Goal: Task Accomplishment & Management: Manage account settings

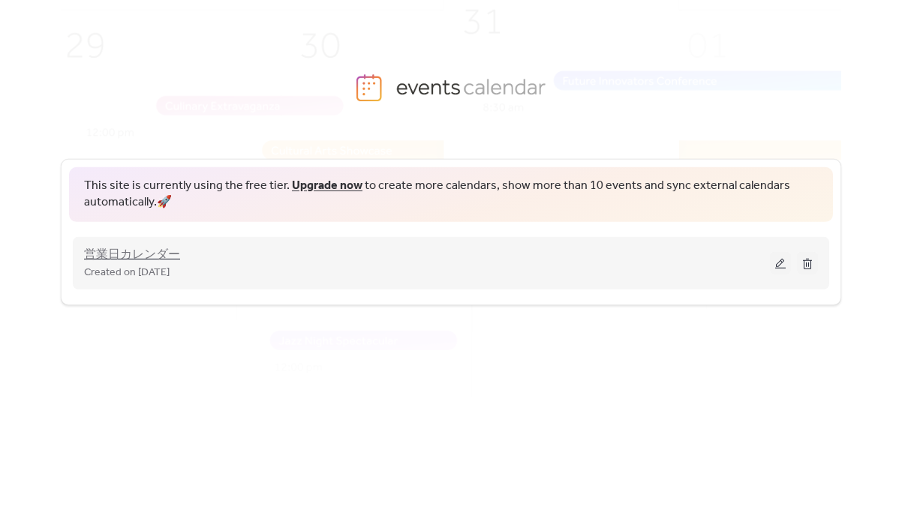
click at [153, 257] on span "営業日カレンダー" at bounding box center [132, 255] width 96 height 18
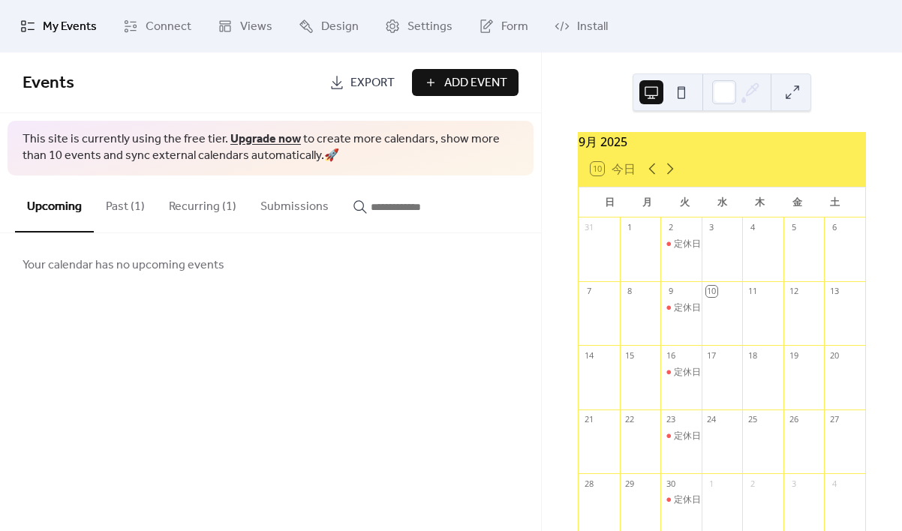
click at [127, 207] on button "Past (1)" at bounding box center [125, 204] width 63 height 56
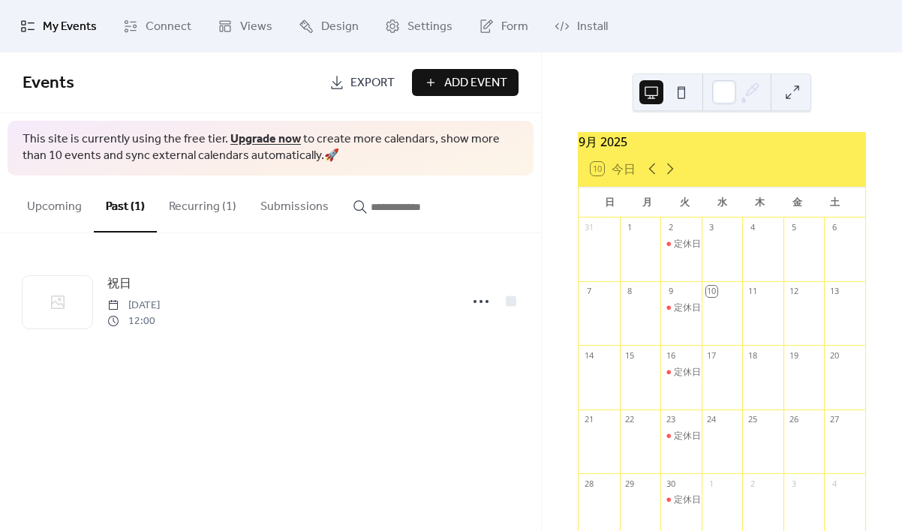
click at [188, 209] on button "Recurring (1)" at bounding box center [203, 204] width 92 height 56
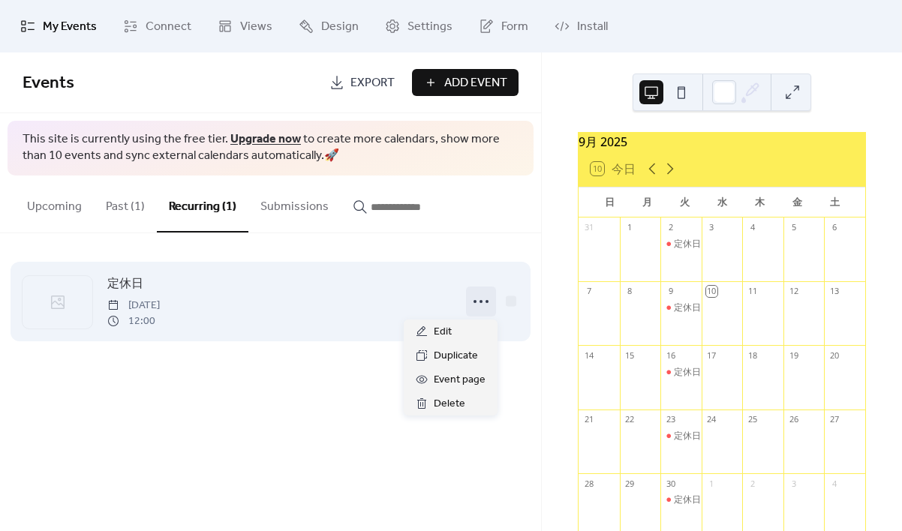
click at [485, 305] on icon at bounding box center [481, 302] width 24 height 24
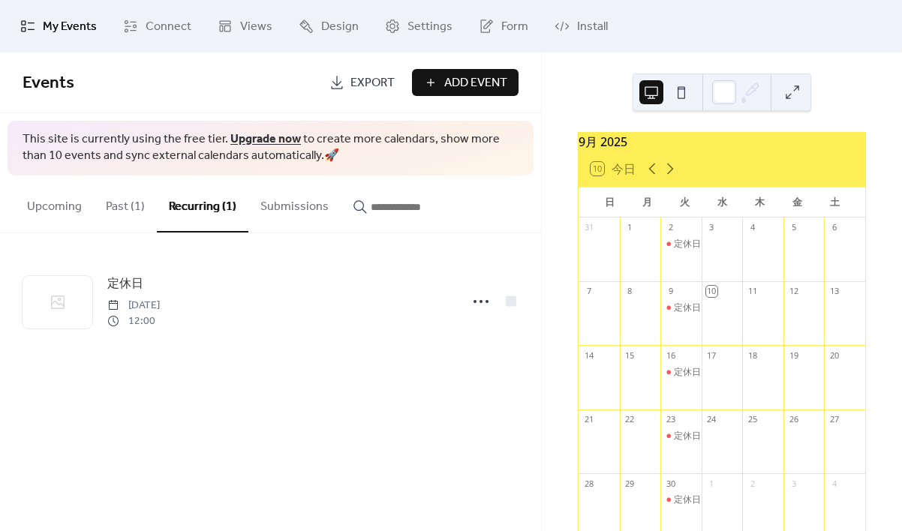
click at [281, 408] on div "Events Export Add Event This site is currently using the free tier. Upgrade now…" at bounding box center [270, 292] width 541 height 479
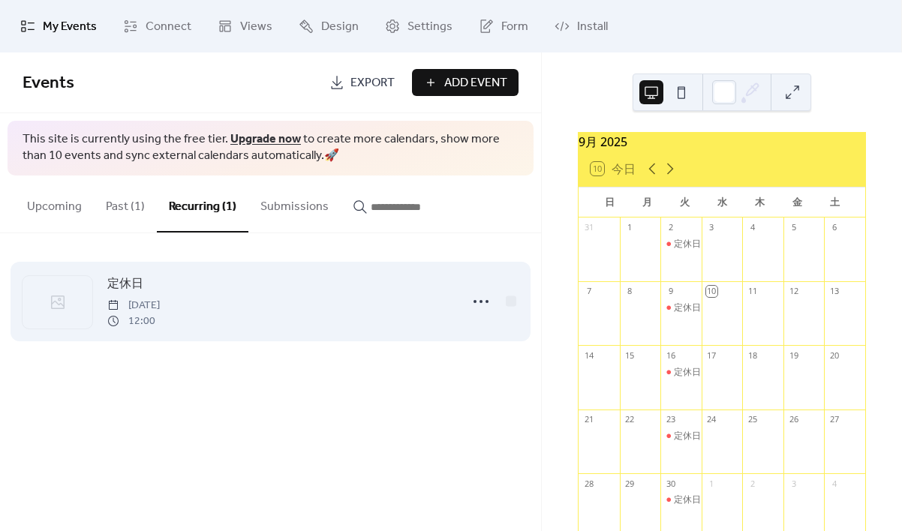
click at [141, 300] on span "[DATE]" at bounding box center [133, 306] width 53 height 16
click at [131, 286] on span "定休日" at bounding box center [125, 284] width 36 height 18
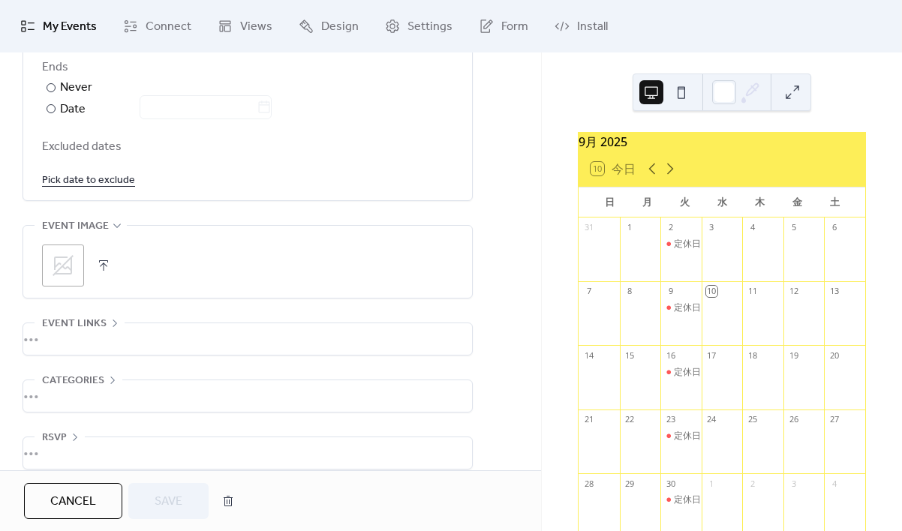
scroll to position [915, 0]
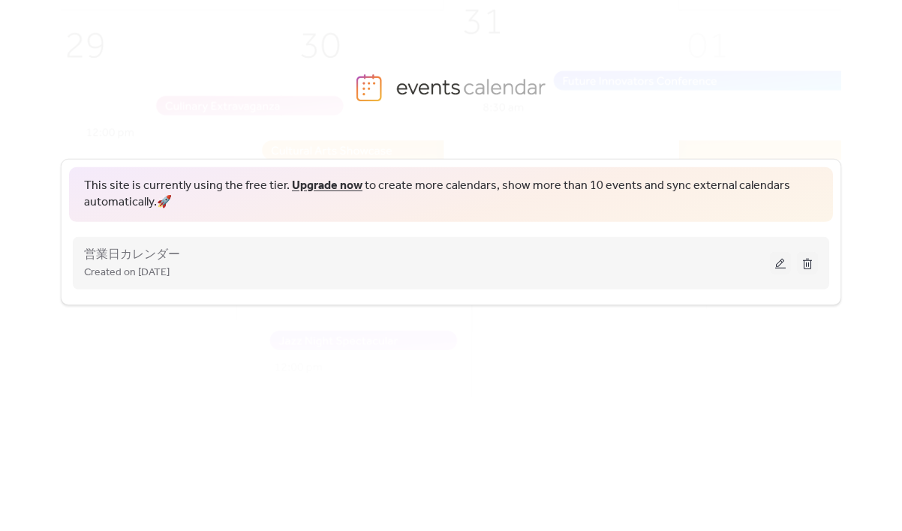
click at [777, 268] on button at bounding box center [780, 263] width 21 height 23
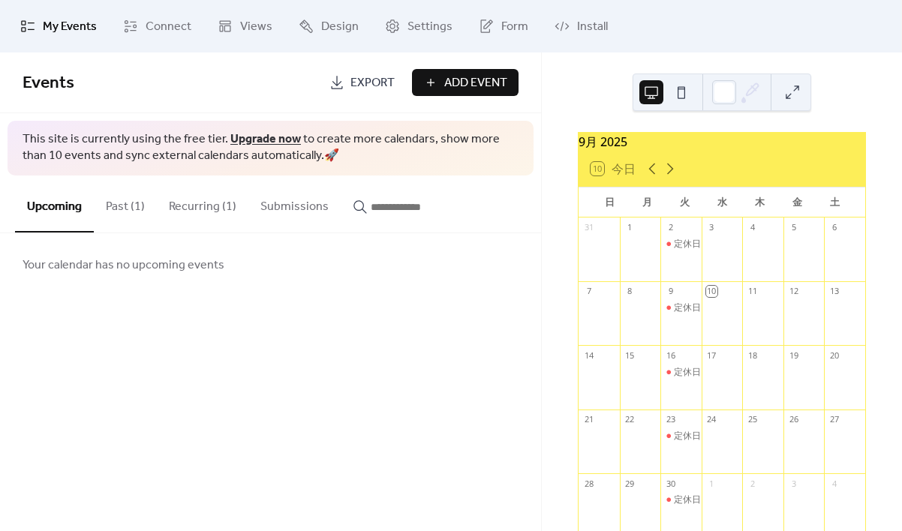
click at [194, 208] on button "Recurring (1)" at bounding box center [203, 204] width 92 height 56
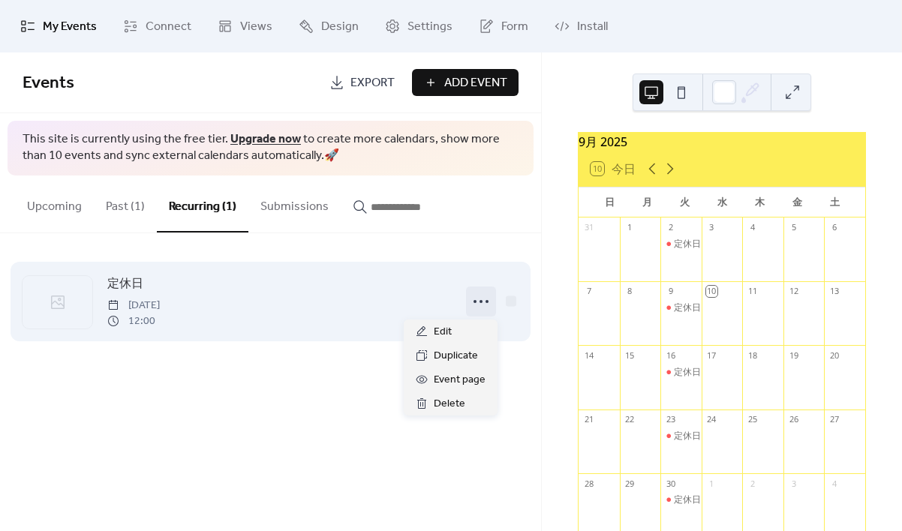
click at [479, 301] on icon at bounding box center [481, 302] width 24 height 24
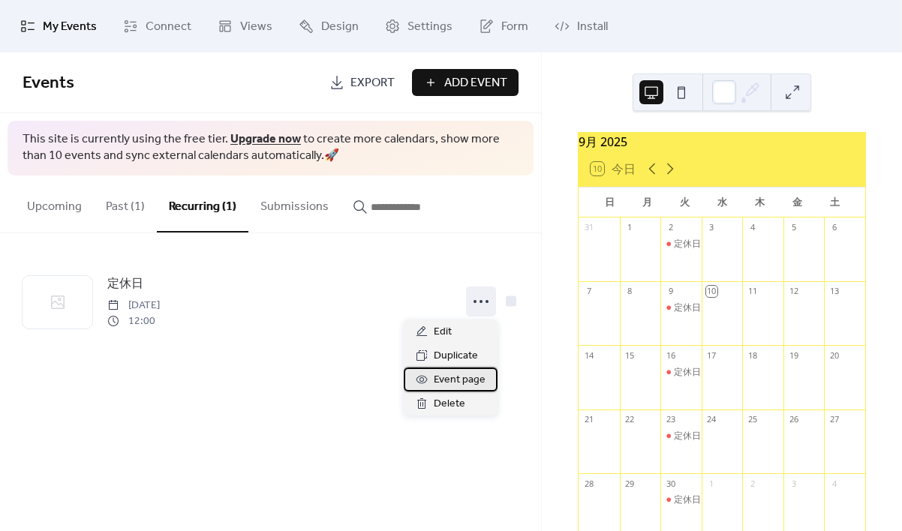
click at [437, 382] on span "Event page" at bounding box center [460, 380] width 52 height 18
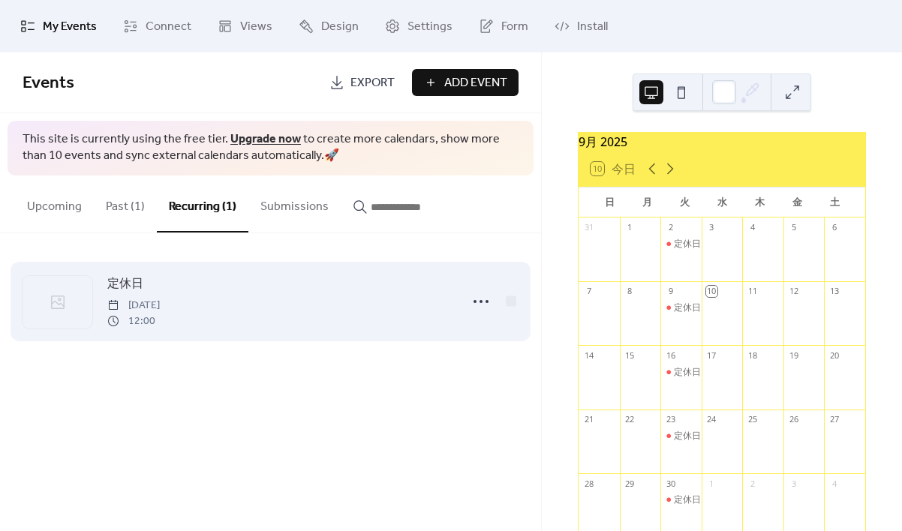
click at [59, 302] on icon at bounding box center [58, 302] width 18 height 18
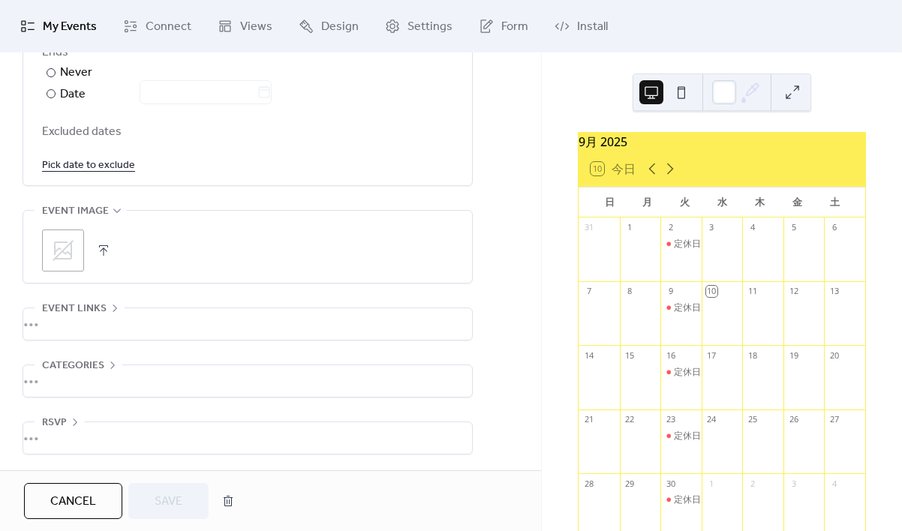
scroll to position [915, 0]
click at [62, 303] on span "Event links" at bounding box center [74, 308] width 65 height 18
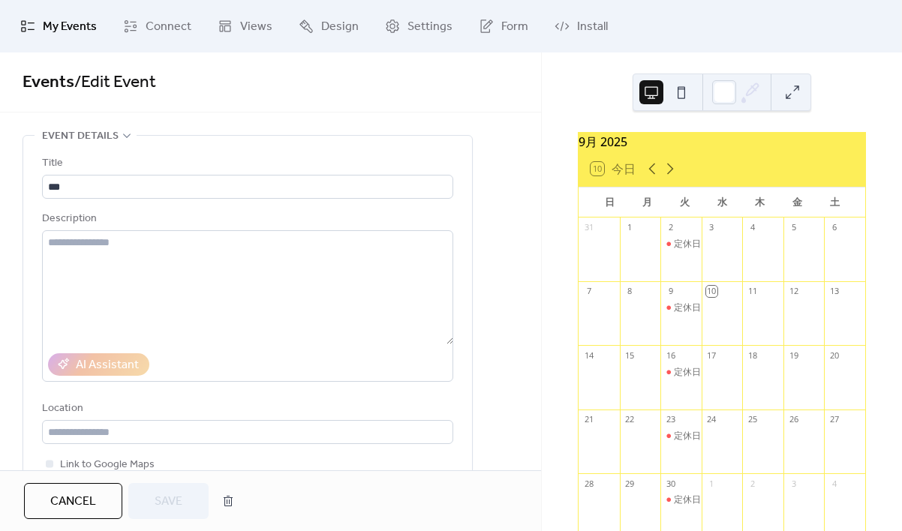
scroll to position [0, 0]
click at [65, 27] on span "My Events" at bounding box center [70, 27] width 54 height 18
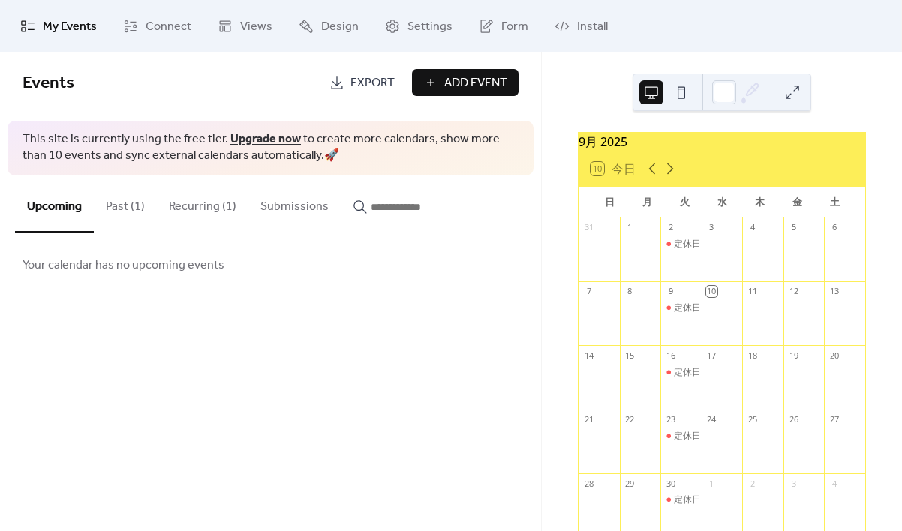
click at [460, 82] on span "Add Event" at bounding box center [475, 83] width 63 height 18
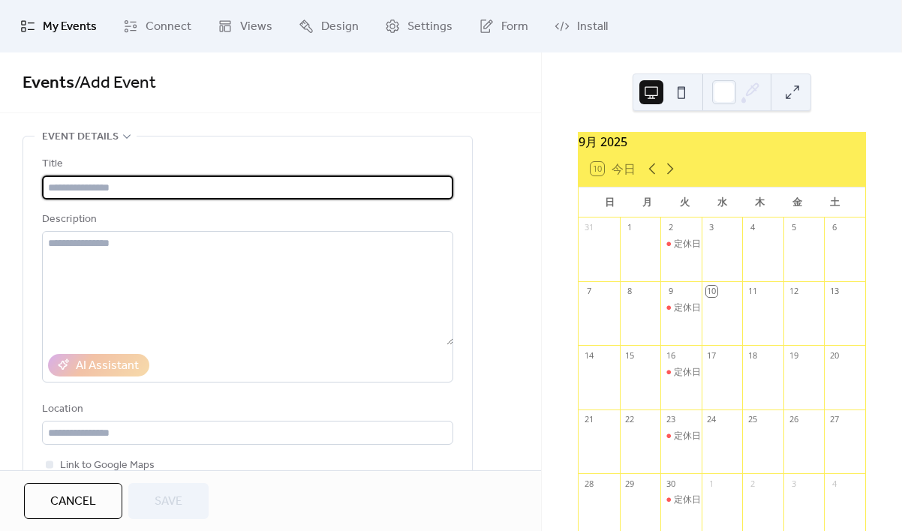
click at [93, 183] on input "text" at bounding box center [247, 188] width 411 height 24
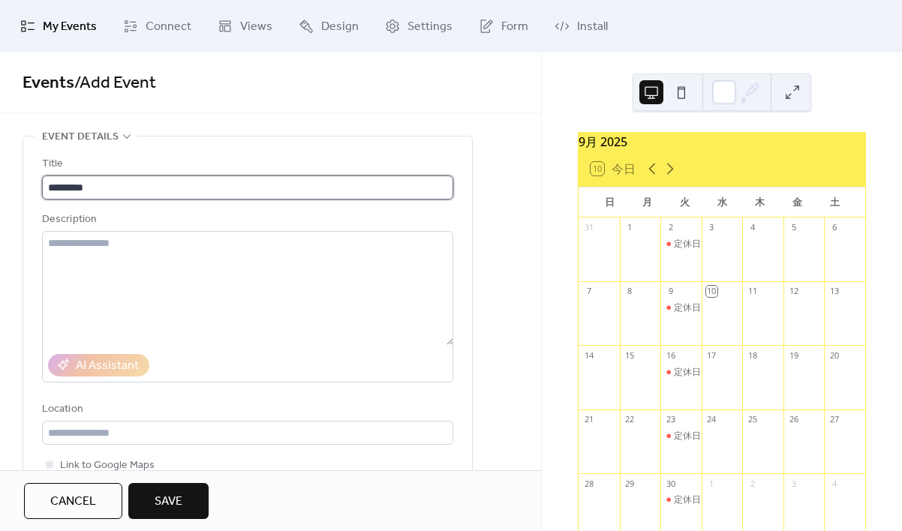
click at [140, 186] on input "*********" at bounding box center [247, 188] width 411 height 24
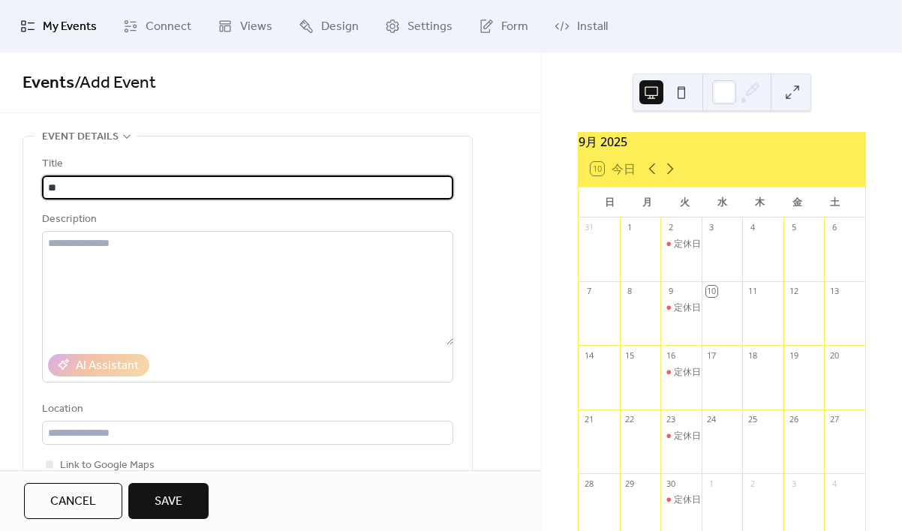
type input "*"
type input "****"
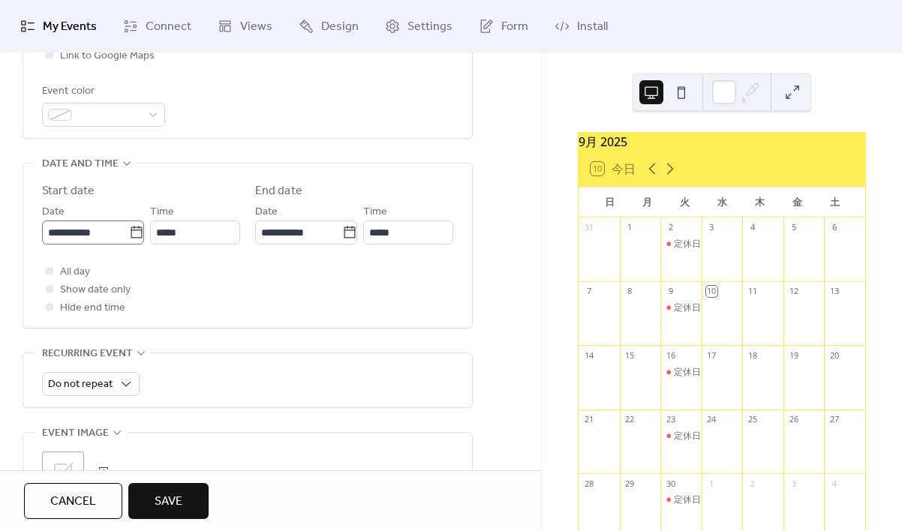
scroll to position [409, 0]
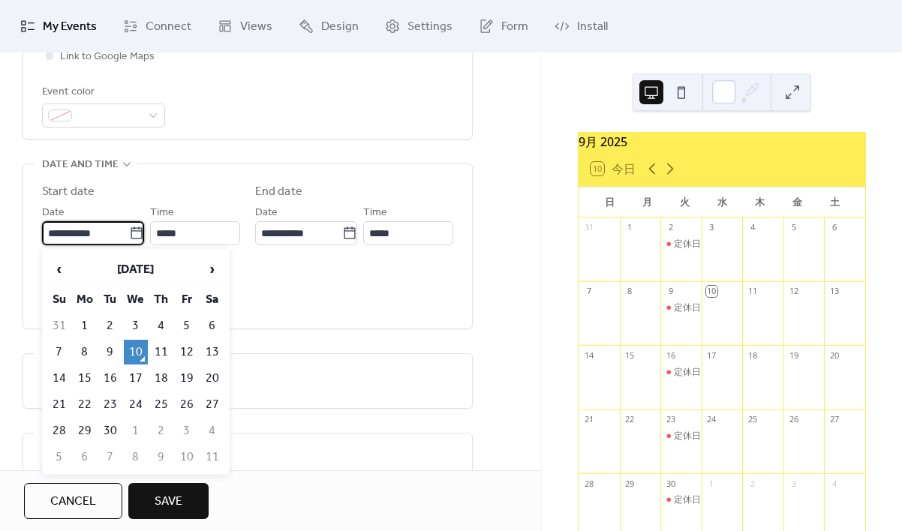
click at [102, 239] on input "**********" at bounding box center [85, 233] width 87 height 24
click at [107, 403] on td "23" at bounding box center [110, 404] width 24 height 25
type input "**********"
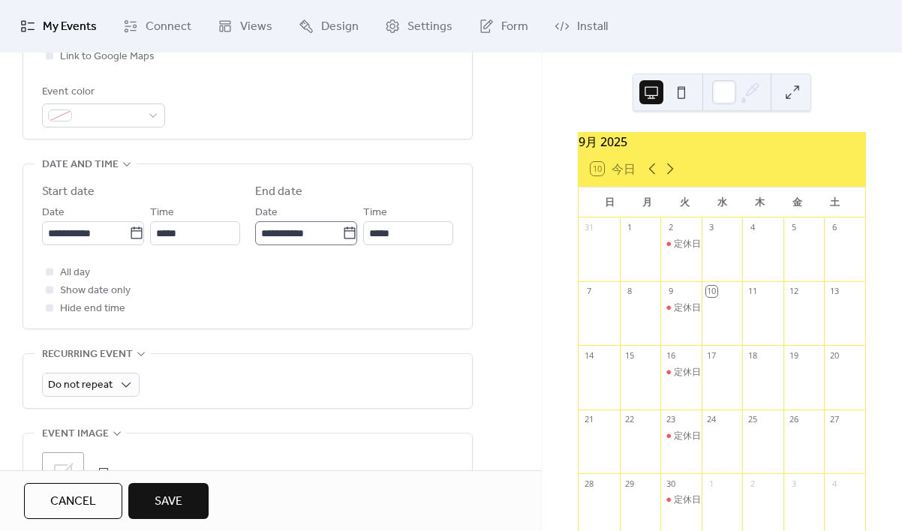
click at [348, 230] on icon at bounding box center [349, 233] width 15 height 15
click at [342, 230] on input "**********" at bounding box center [298, 233] width 87 height 24
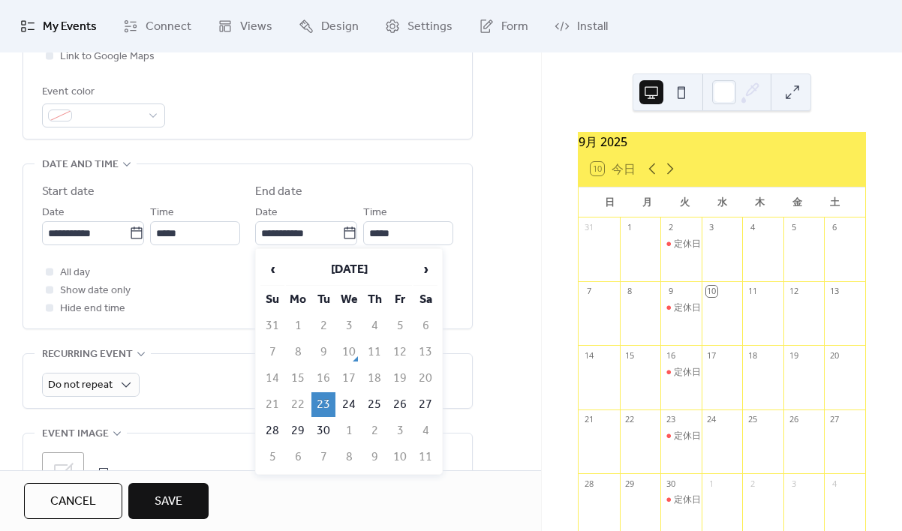
click at [323, 401] on td "23" at bounding box center [323, 404] width 24 height 25
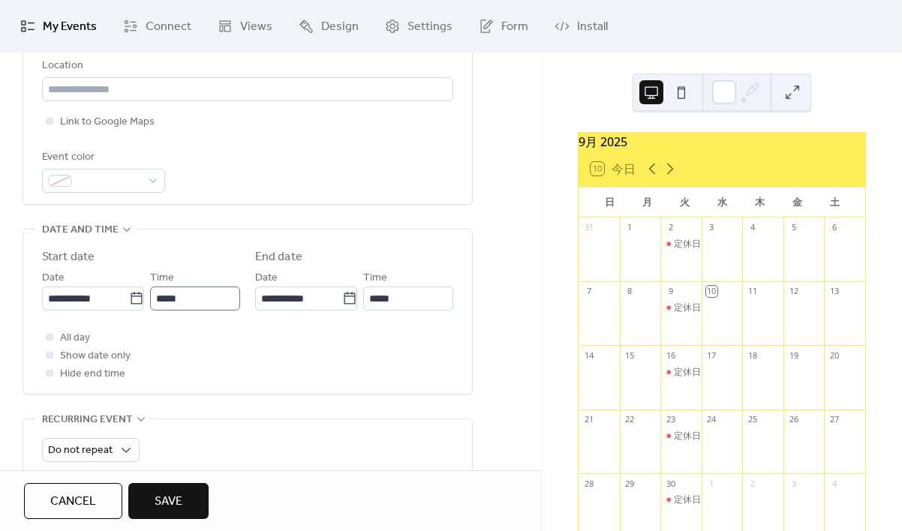
scroll to position [341, 0]
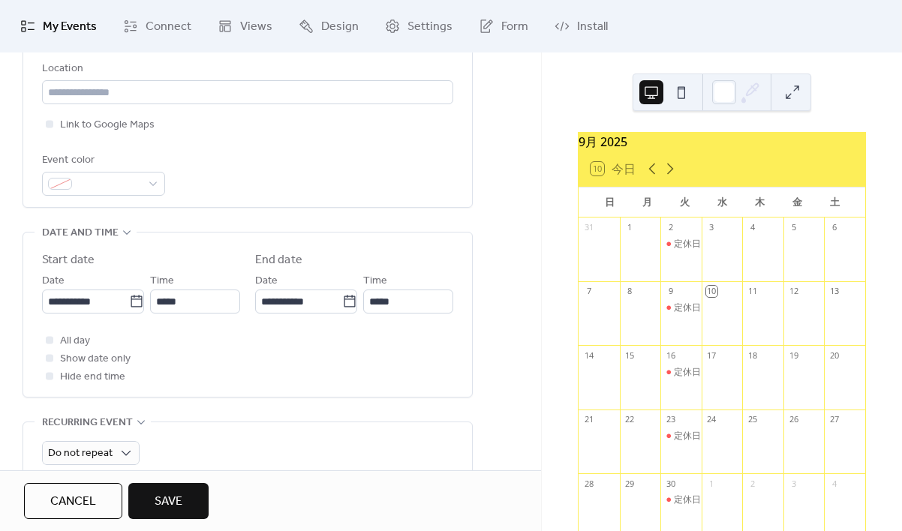
click at [195, 341] on div "All day Show date only Hide end time" at bounding box center [247, 359] width 411 height 54
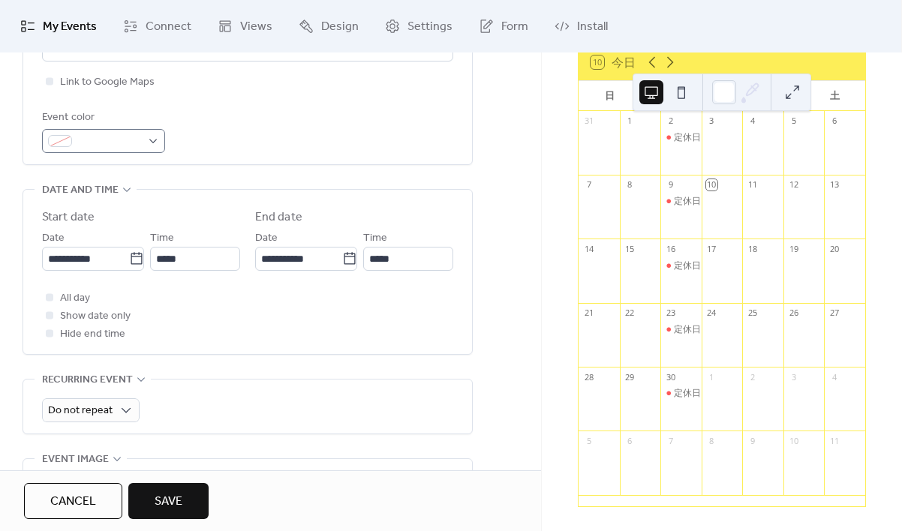
scroll to position [385, 0]
click at [155, 138] on div at bounding box center [103, 140] width 123 height 24
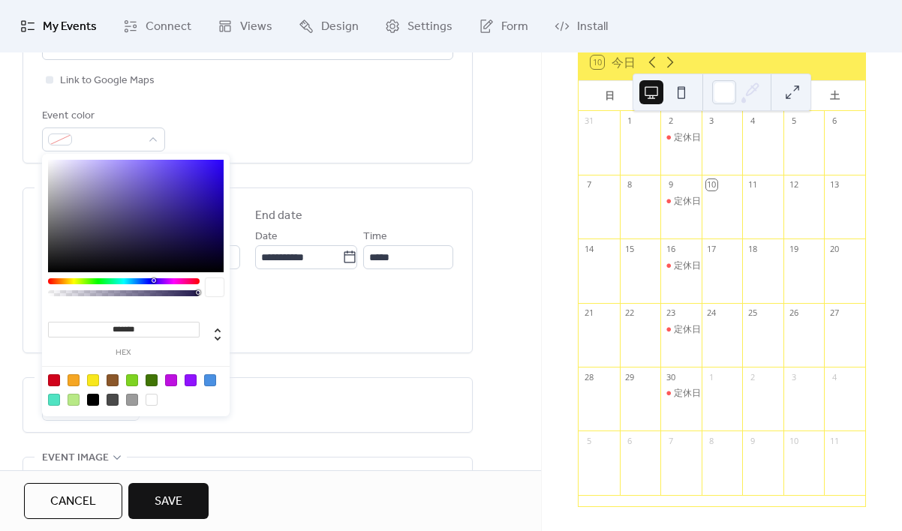
click at [212, 379] on div at bounding box center [210, 380] width 12 height 12
type input "*******"
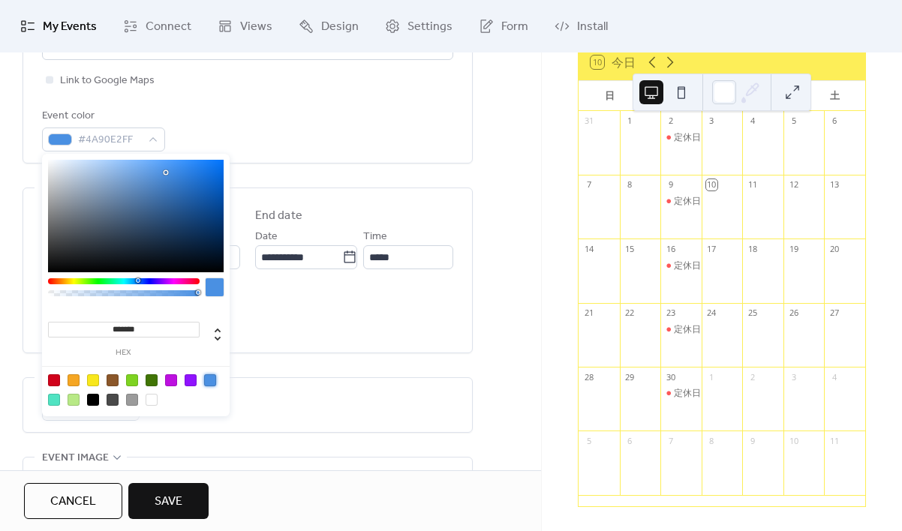
click at [263, 136] on div "Event color #4A90E2FF" at bounding box center [247, 129] width 411 height 44
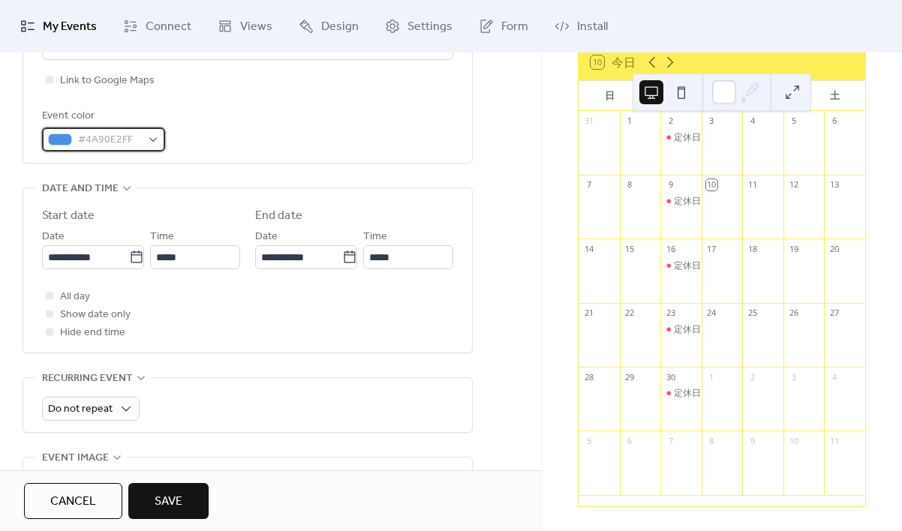
click at [155, 135] on div "#4A90E2FF" at bounding box center [103, 140] width 123 height 24
click at [232, 115] on div "Event color #4A90E2FF" at bounding box center [247, 129] width 411 height 44
click at [179, 509] on span "Save" at bounding box center [169, 502] width 28 height 18
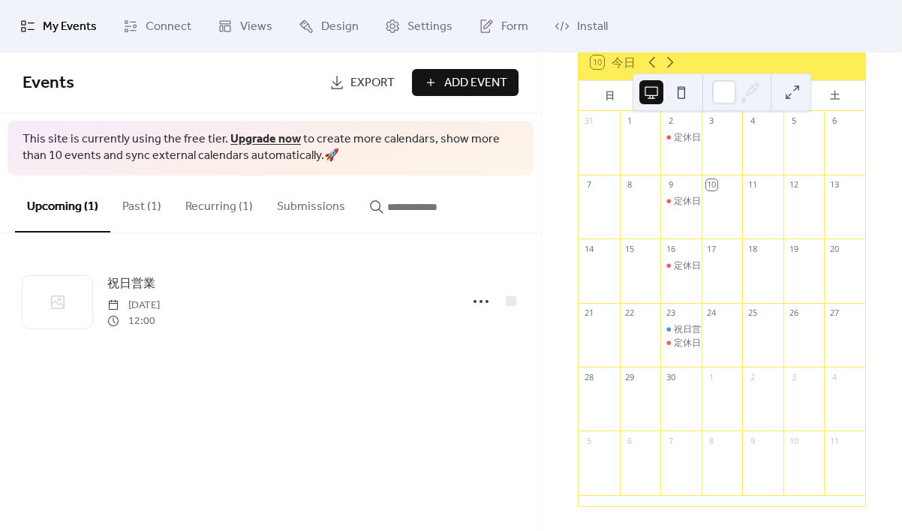
click at [133, 206] on button "Past (1)" at bounding box center [141, 204] width 63 height 56
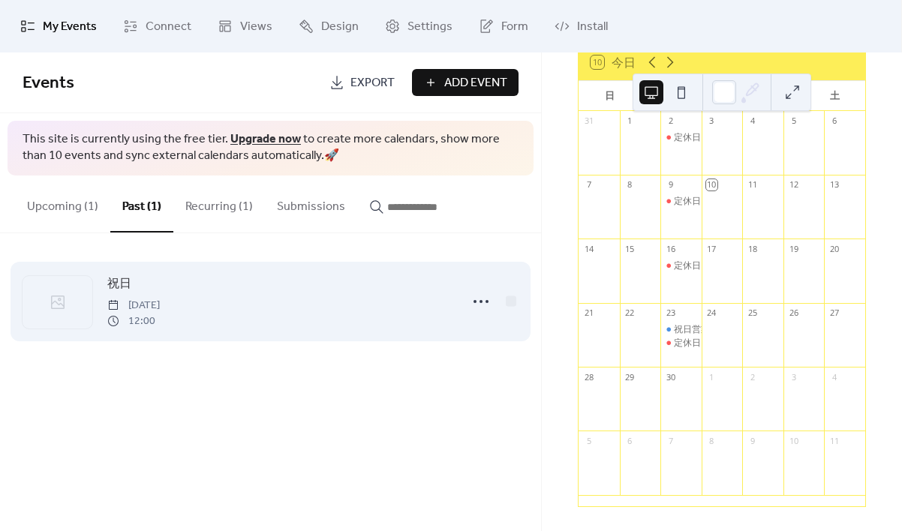
click at [114, 286] on span "祝日" at bounding box center [119, 284] width 24 height 18
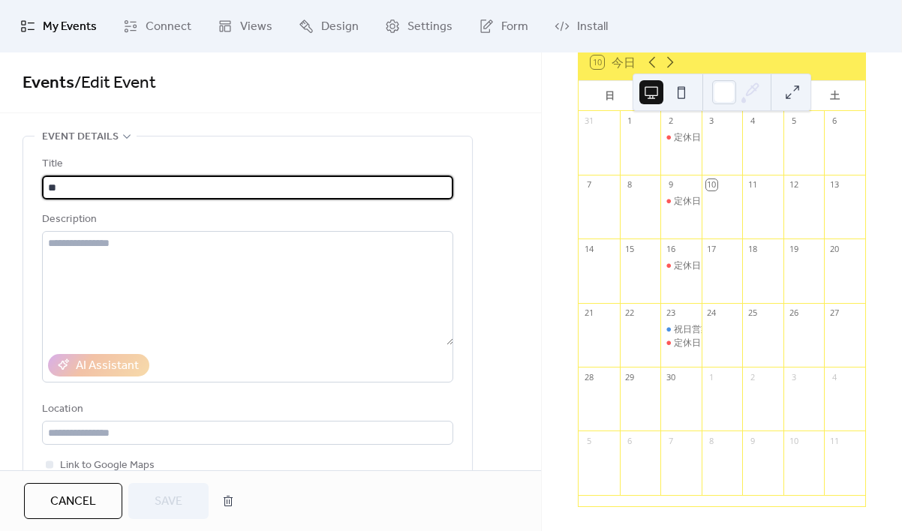
click at [79, 26] on span "My Events" at bounding box center [70, 27] width 54 height 18
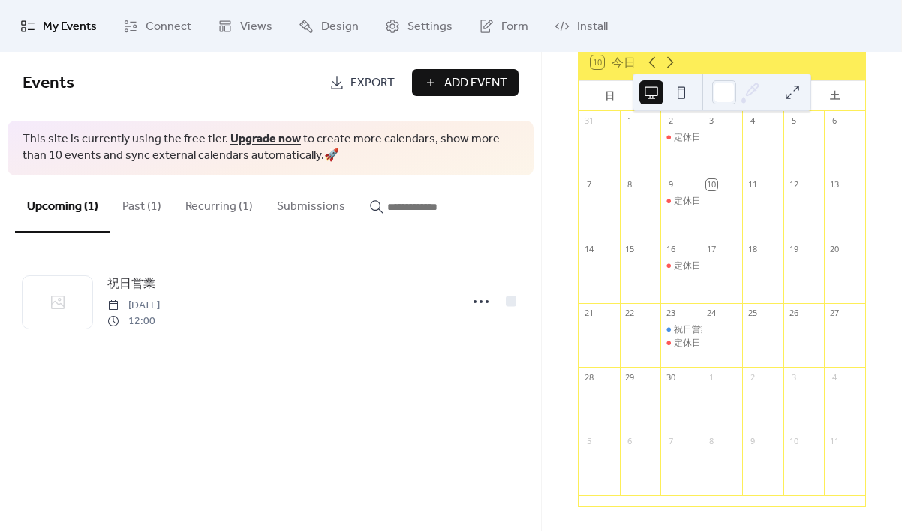
click at [207, 212] on button "Recurring (1)" at bounding box center [219, 204] width 92 height 56
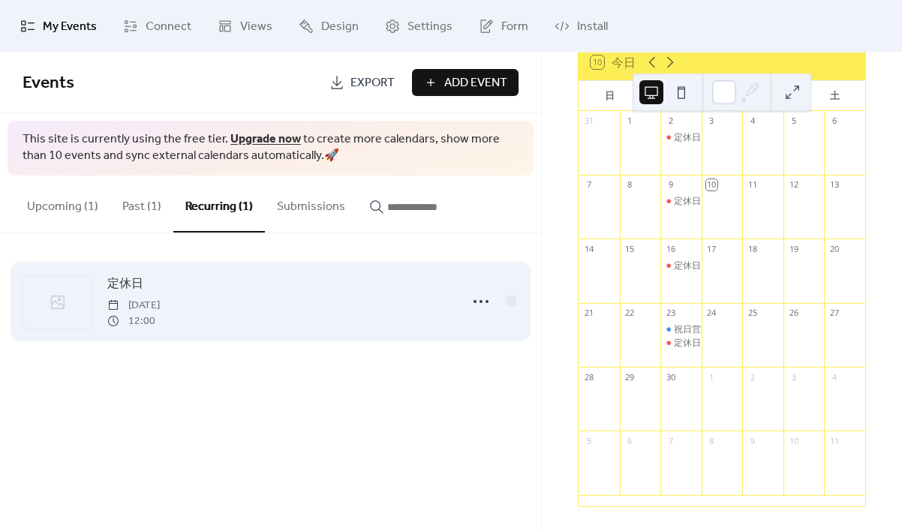
click at [160, 317] on span "12:00" at bounding box center [133, 322] width 53 height 16
click at [160, 314] on span "12:00" at bounding box center [133, 322] width 53 height 16
click at [134, 280] on span "定休日" at bounding box center [125, 284] width 36 height 18
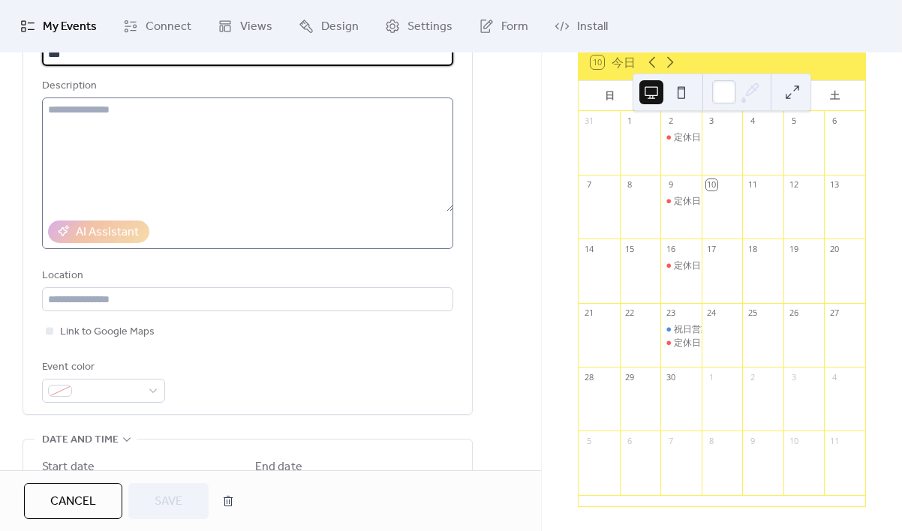
scroll to position [135, 0]
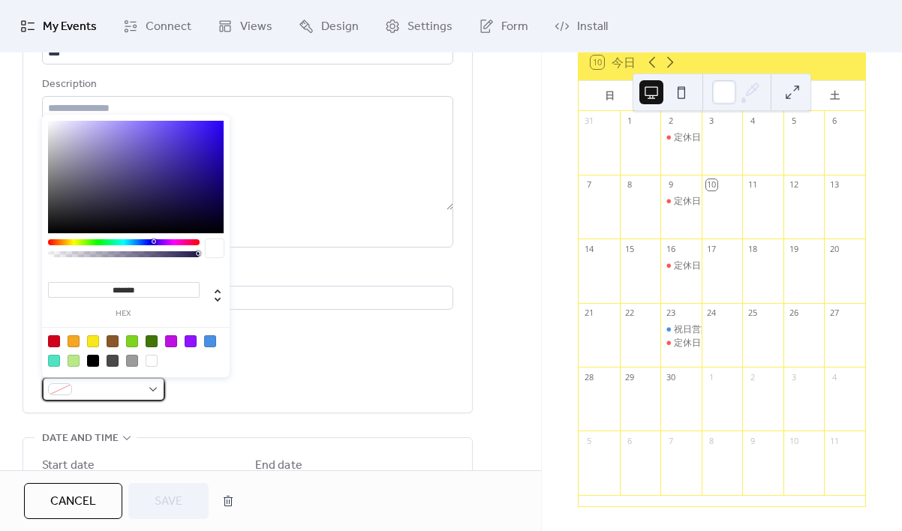
click at [153, 389] on div at bounding box center [103, 389] width 123 height 24
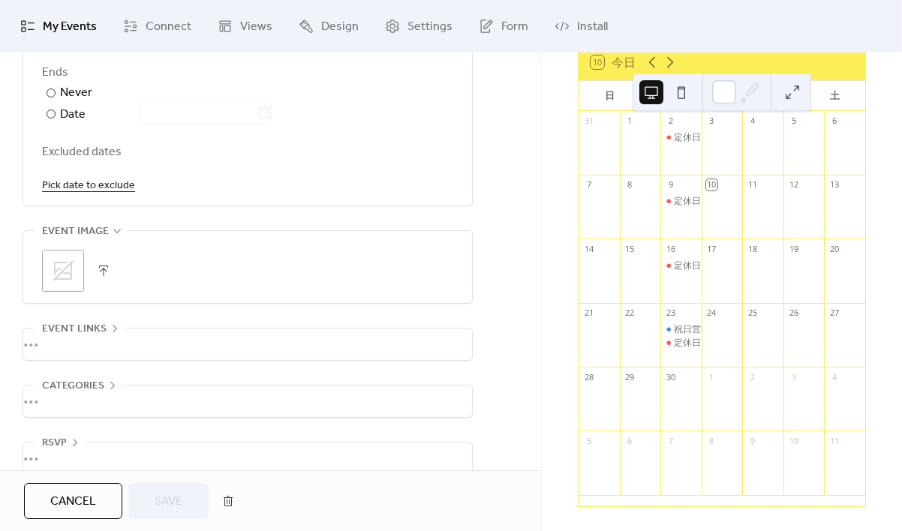
scroll to position [915, 0]
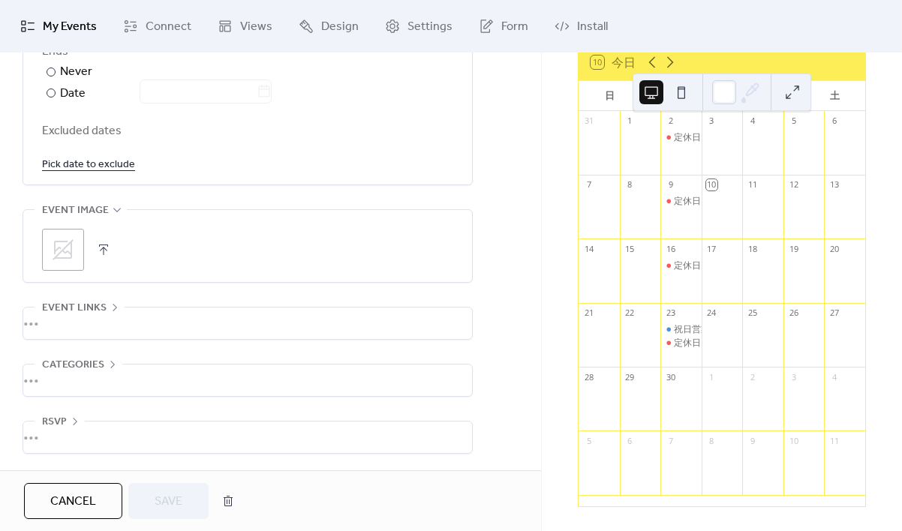
click at [48, 503] on button "Cancel" at bounding box center [73, 501] width 98 height 36
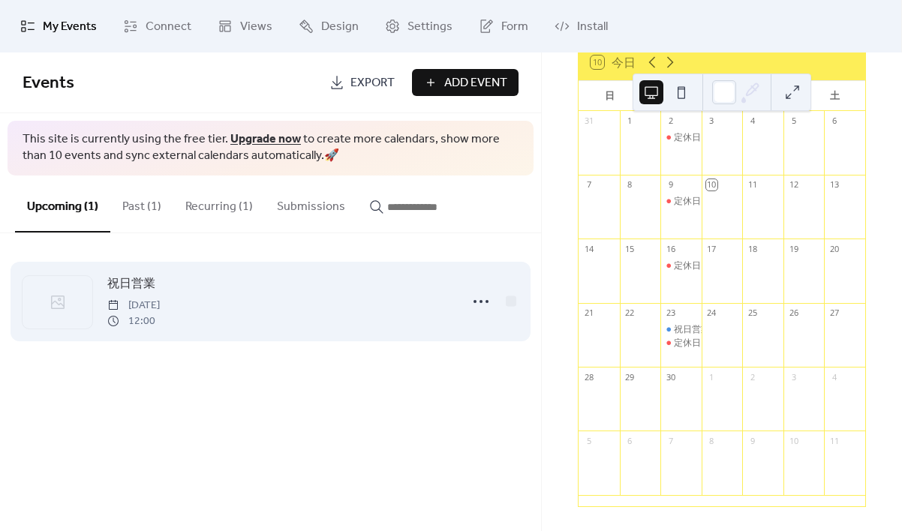
click at [160, 305] on span "[DATE]" at bounding box center [133, 306] width 53 height 16
click at [149, 283] on span "祝日営業" at bounding box center [131, 284] width 48 height 18
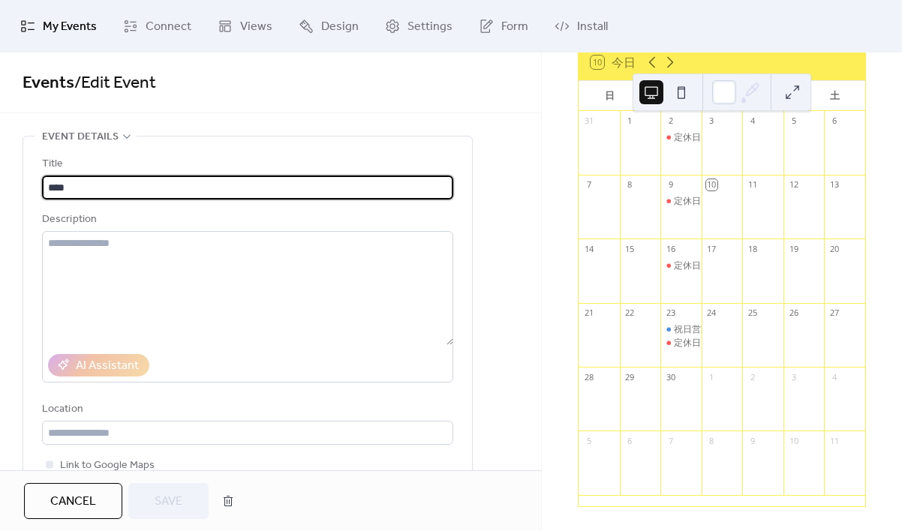
click at [413, 500] on div "Cancel Save" at bounding box center [270, 501] width 493 height 36
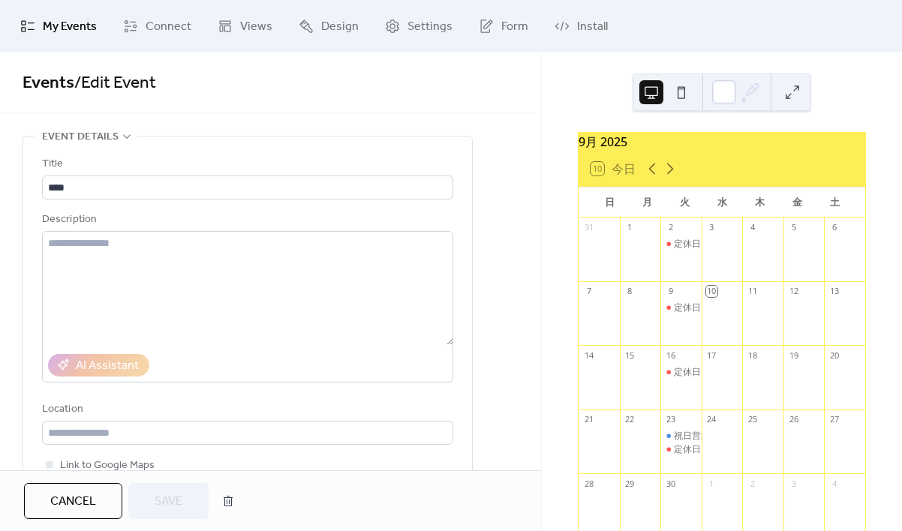
click at [788, 92] on button at bounding box center [792, 92] width 24 height 24
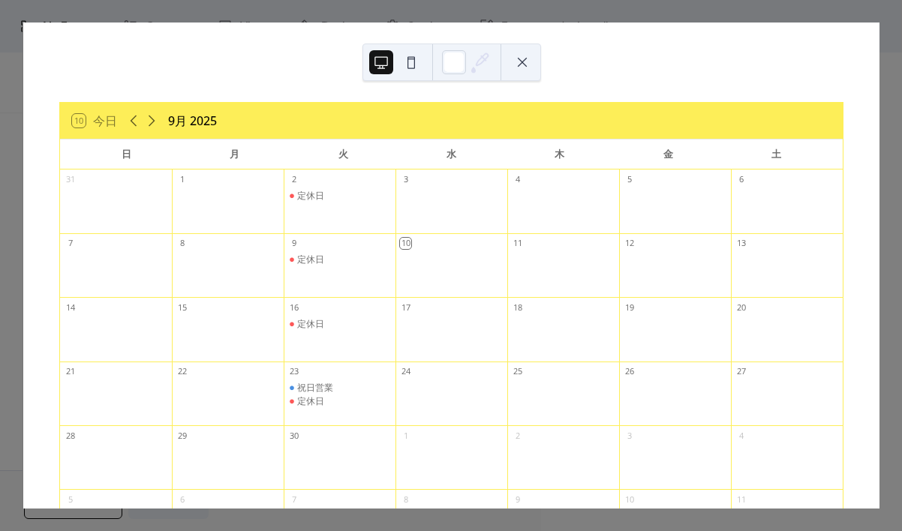
click at [803, 47] on div "10 今日 9月 2025 日 月 火 水 木 金 土 31 1 2 定休日 3 4 5 6 7 8 9 定休日 10 11 12 13 14 15 16 定…" at bounding box center [451, 266] width 856 height 486
click at [524, 63] on button at bounding box center [522, 62] width 24 height 24
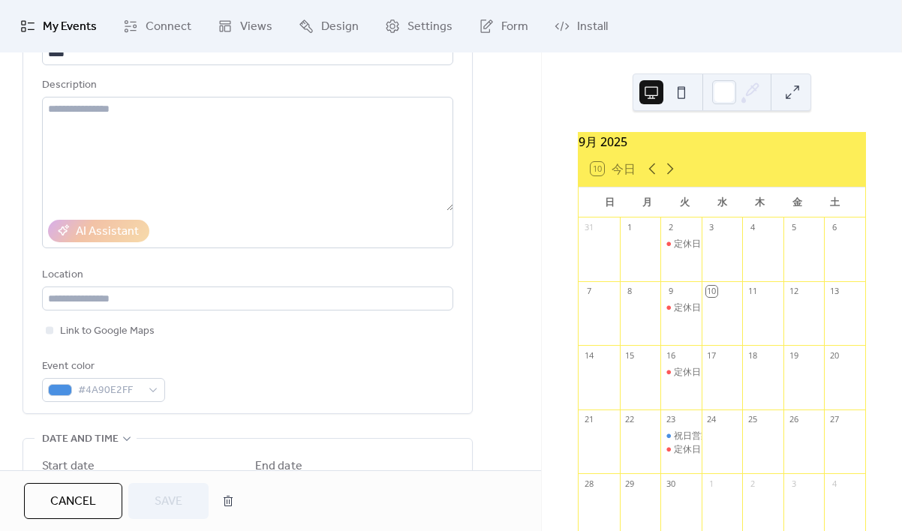
scroll to position [135, 0]
click at [524, 226] on div "**********" at bounding box center [270, 484] width 541 height 967
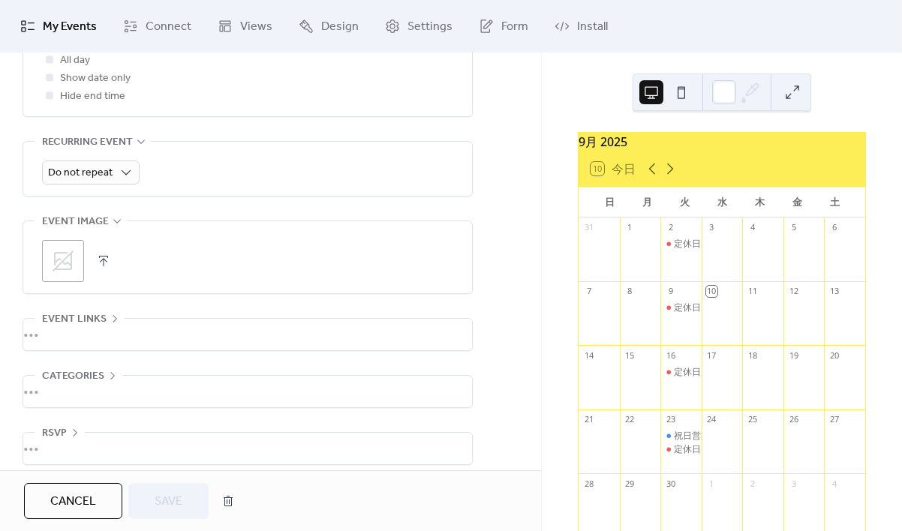
scroll to position [632, 0]
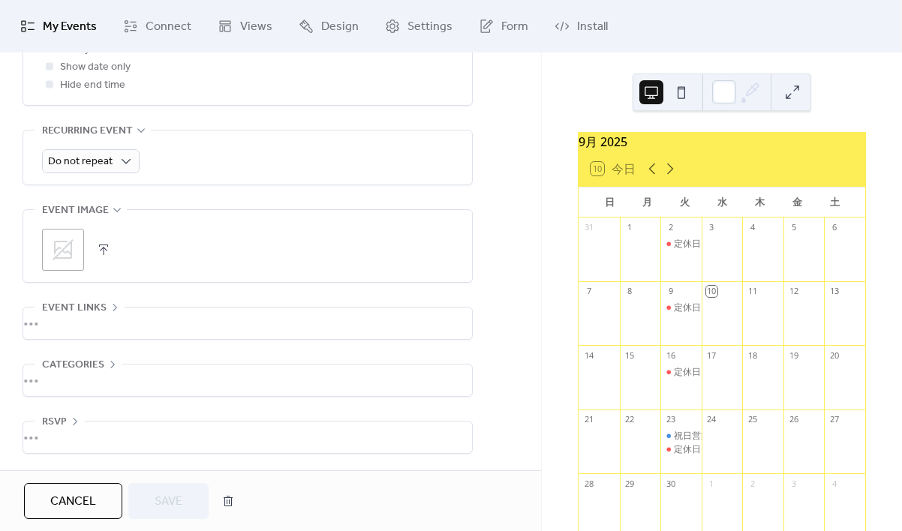
click at [300, 505] on div "Cancel Save" at bounding box center [270, 501] width 493 height 36
click at [36, 26] on link "My Events" at bounding box center [58, 26] width 99 height 41
